Goal: Navigation & Orientation: Find specific page/section

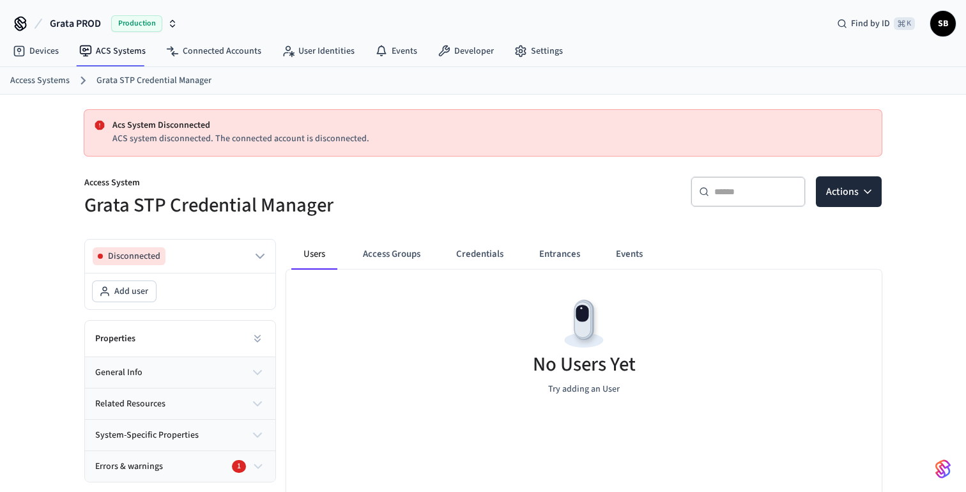
scroll to position [156, 0]
click at [119, 55] on link "ACS Systems" at bounding box center [112, 51] width 87 height 23
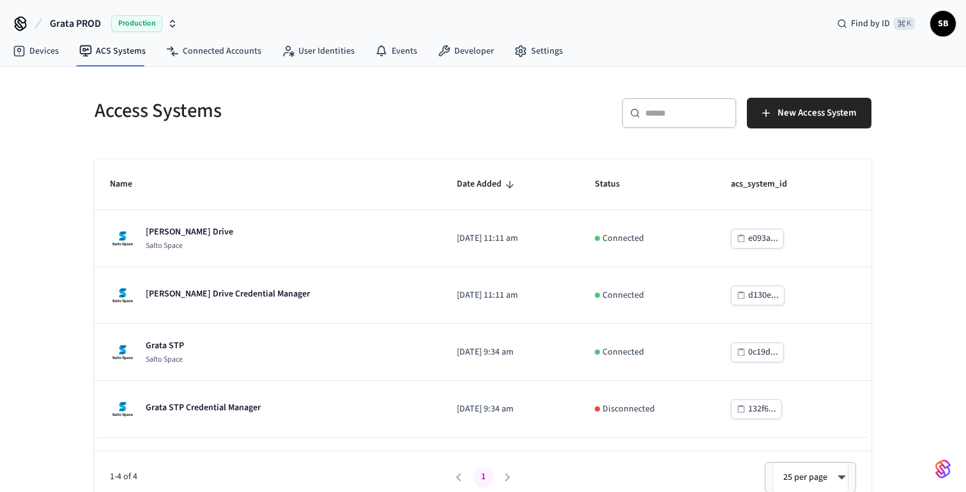
scroll to position [12, 0]
